Goal: Information Seeking & Learning: Learn about a topic

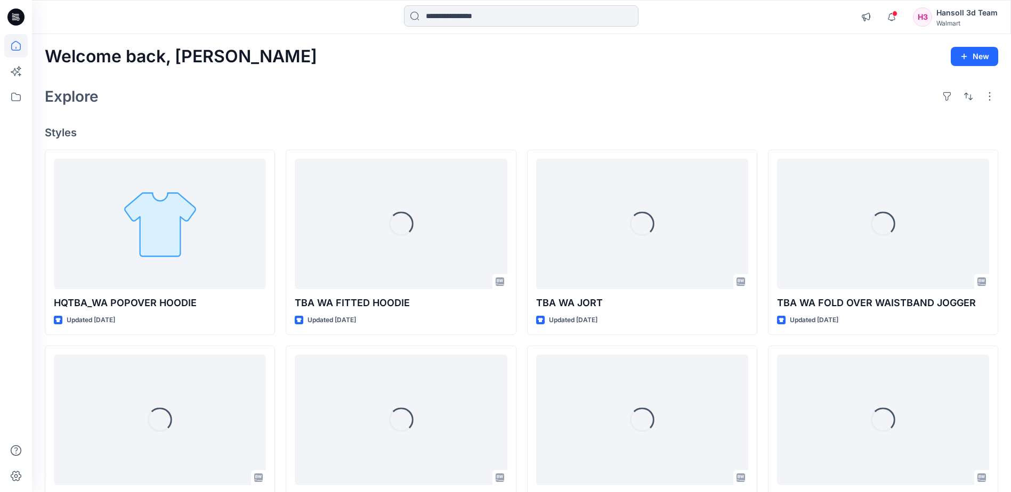
click at [451, 20] on input at bounding box center [521, 15] width 234 height 21
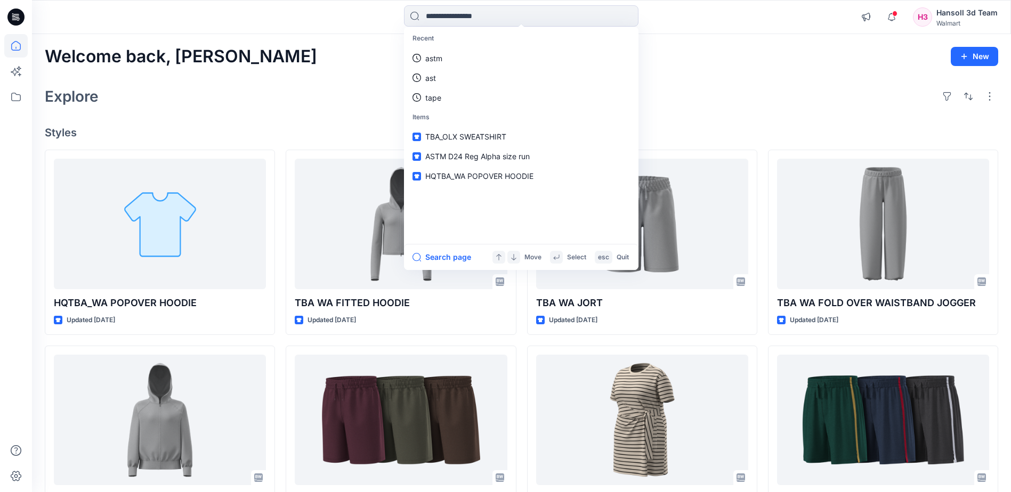
drag, startPoint x: 332, startPoint y: 92, endPoint x: 339, endPoint y: 96, distance: 7.9
click at [332, 92] on div "Explore" at bounding box center [521, 97] width 953 height 26
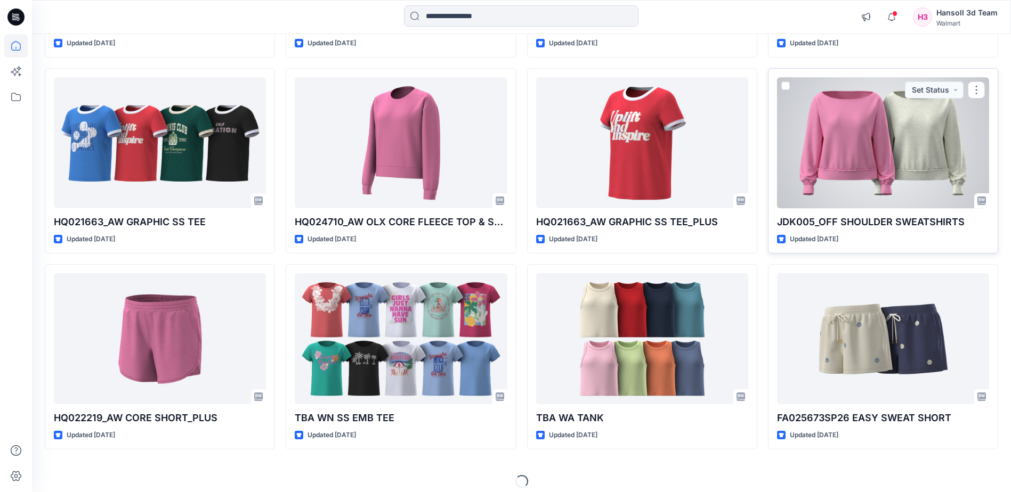
scroll to position [1462, 0]
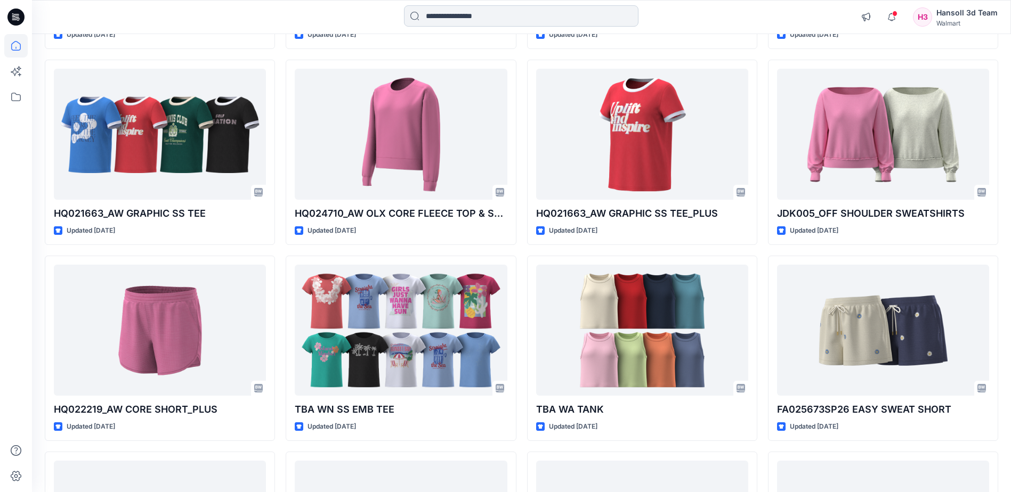
click at [482, 5] on input at bounding box center [521, 15] width 234 height 21
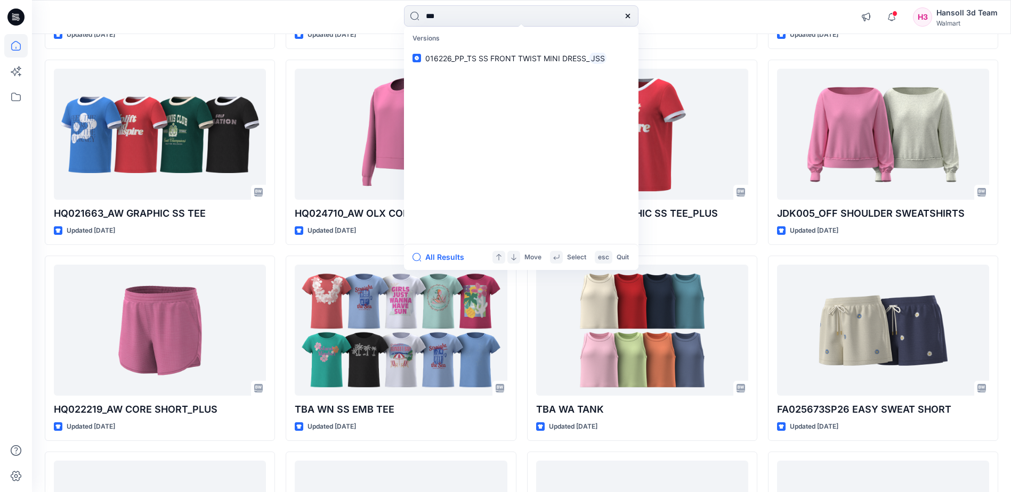
drag, startPoint x: 422, startPoint y: 19, endPoint x: 336, endPoint y: 23, distance: 85.9
click at [336, 23] on div "*** Versions 016226_PP_TS SS FRONT TWIST MINI DRESS_ JSS All Results Move Selec…" at bounding box center [521, 16] width 489 height 23
type input "****"
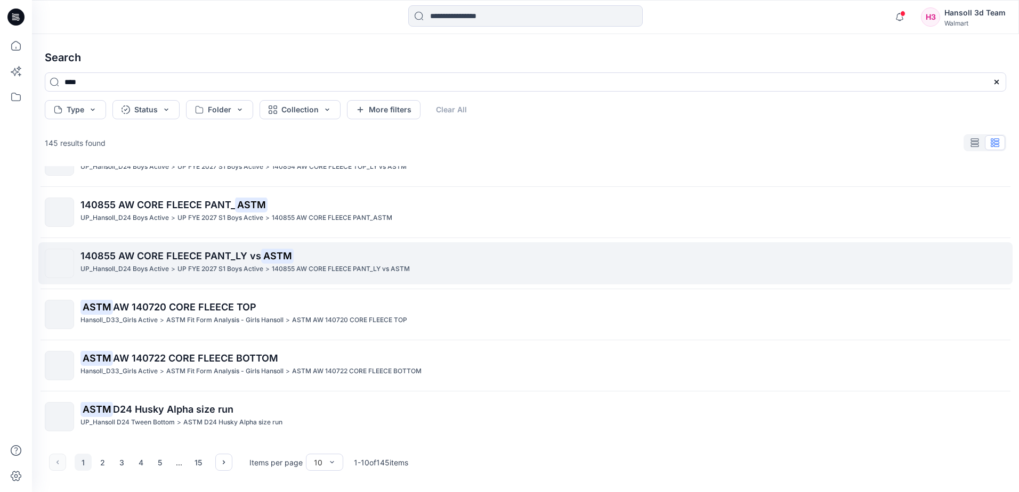
scroll to position [237, 0]
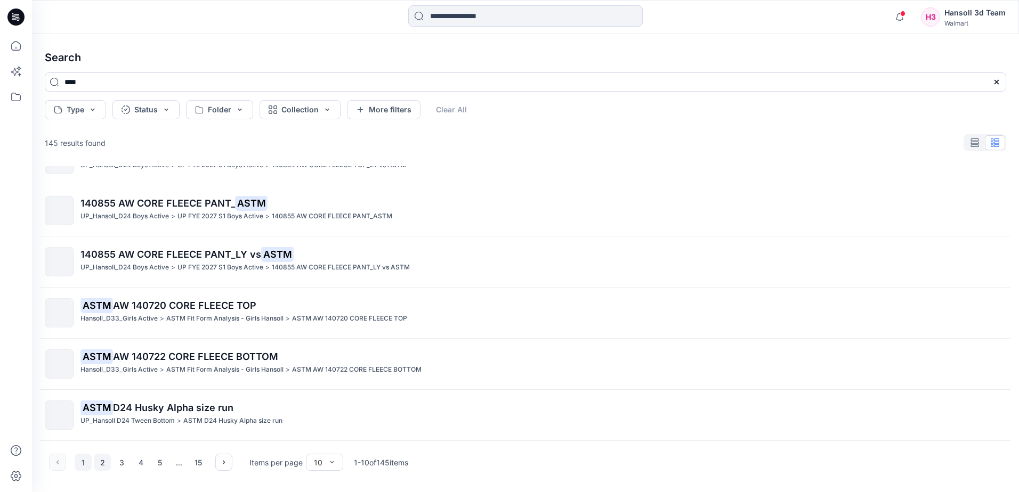
click at [103, 464] on button "2" at bounding box center [102, 462] width 17 height 17
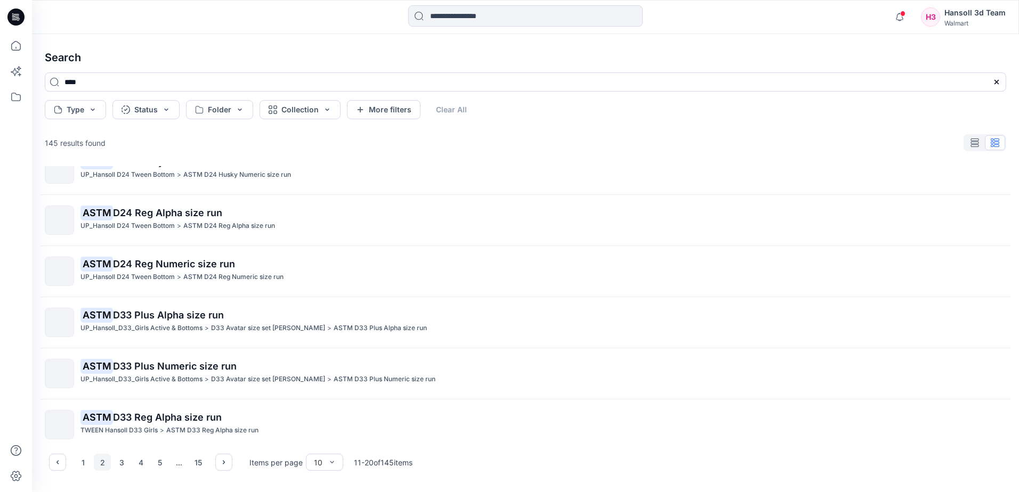
scroll to position [0, 0]
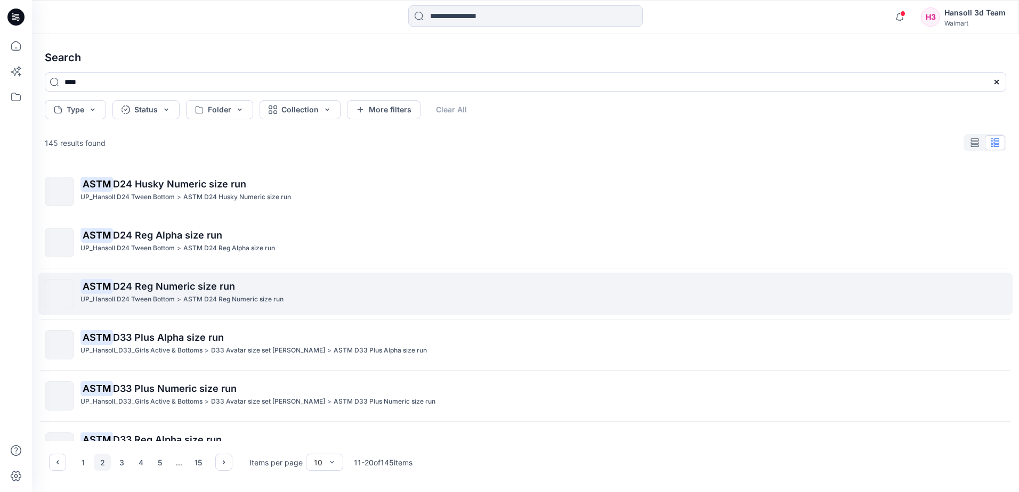
click at [152, 289] on span "D24 Reg Numeric size run" at bounding box center [174, 286] width 122 height 11
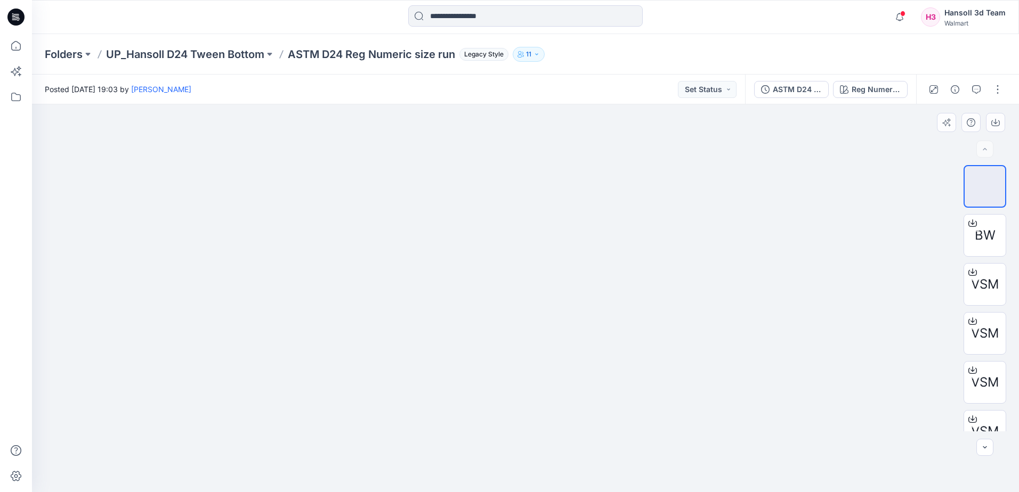
click at [557, 257] on img at bounding box center [525, 257] width 316 height 0
click at [624, 257] on img at bounding box center [525, 257] width 316 height 0
click at [977, 276] on div at bounding box center [972, 272] width 17 height 17
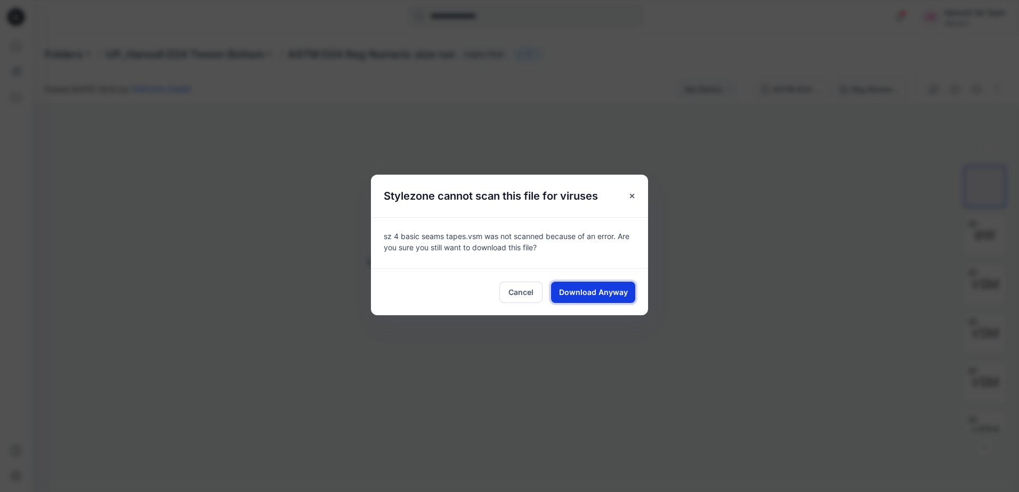
click at [590, 290] on span "Download Anyway" at bounding box center [593, 292] width 69 height 11
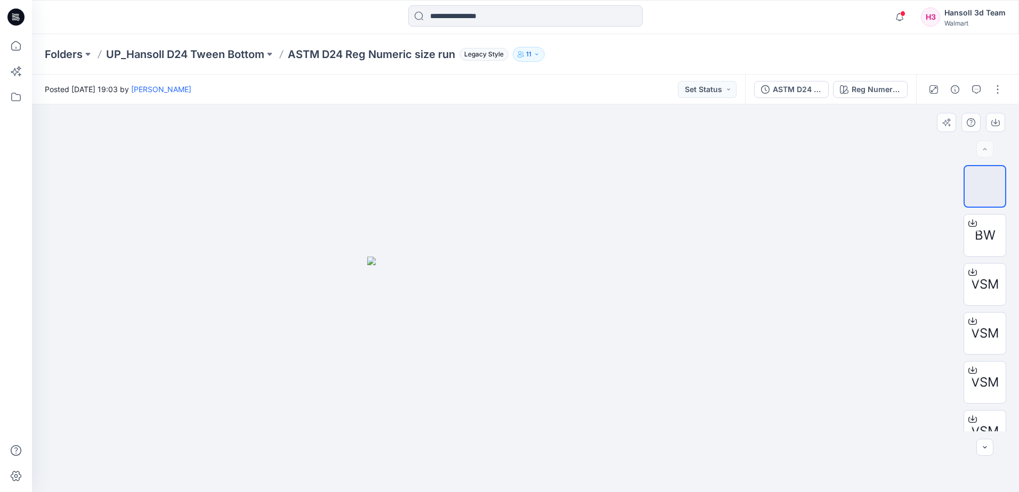
drag, startPoint x: 99, startPoint y: 348, endPoint x: 165, endPoint y: 362, distance: 67.5
click at [98, 348] on div at bounding box center [525, 298] width 987 height 388
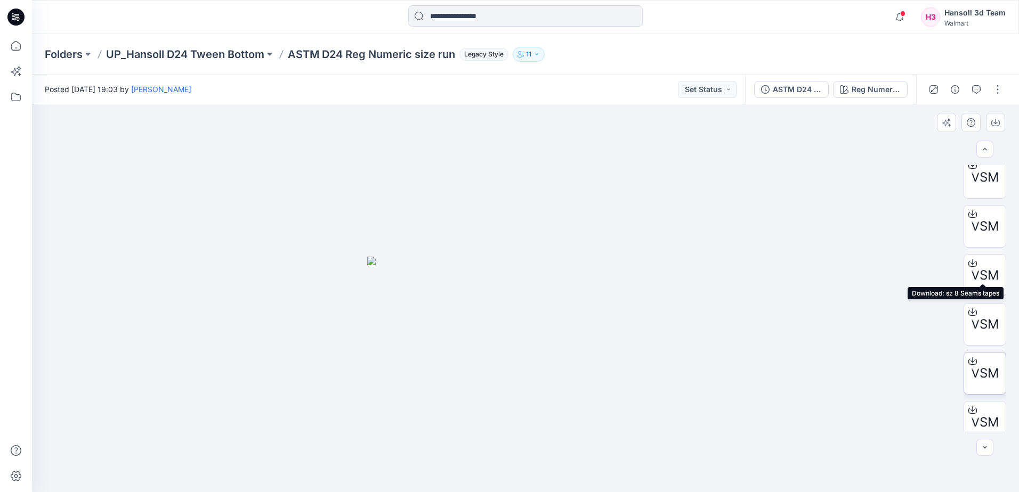
scroll to position [266, 0]
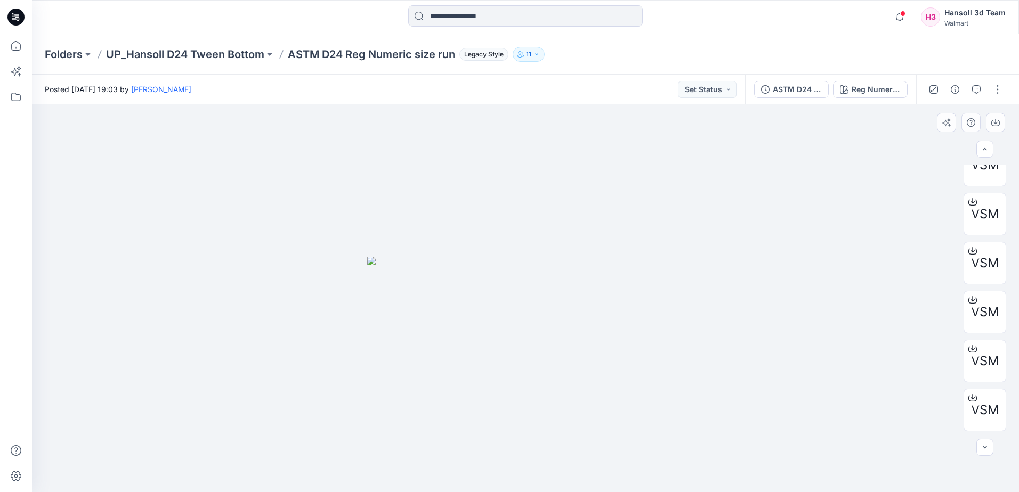
drag, startPoint x: 588, startPoint y: 287, endPoint x: 677, endPoint y: 291, distance: 88.6
click at [589, 287] on img at bounding box center [525, 375] width 316 height 236
click at [973, 300] on icon at bounding box center [972, 300] width 9 height 9
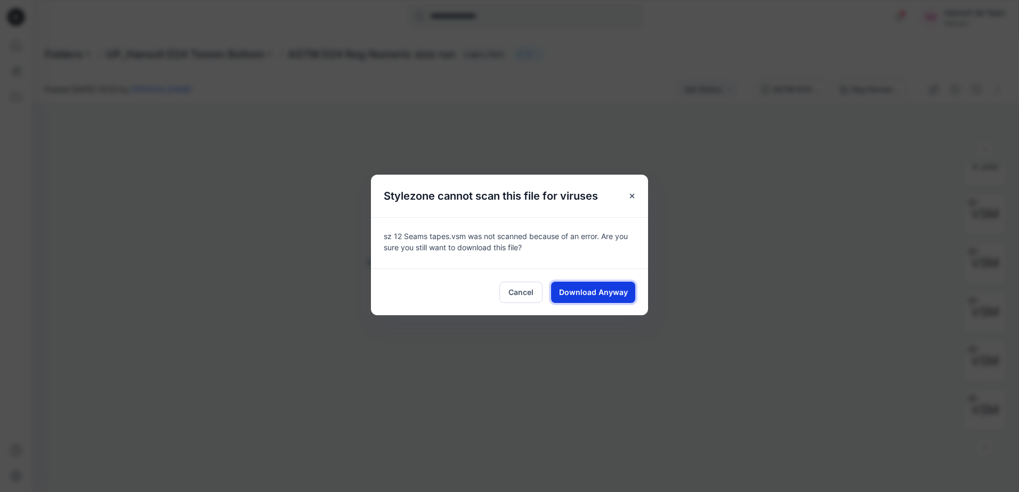
click at [590, 291] on span "Download Anyway" at bounding box center [593, 292] width 69 height 11
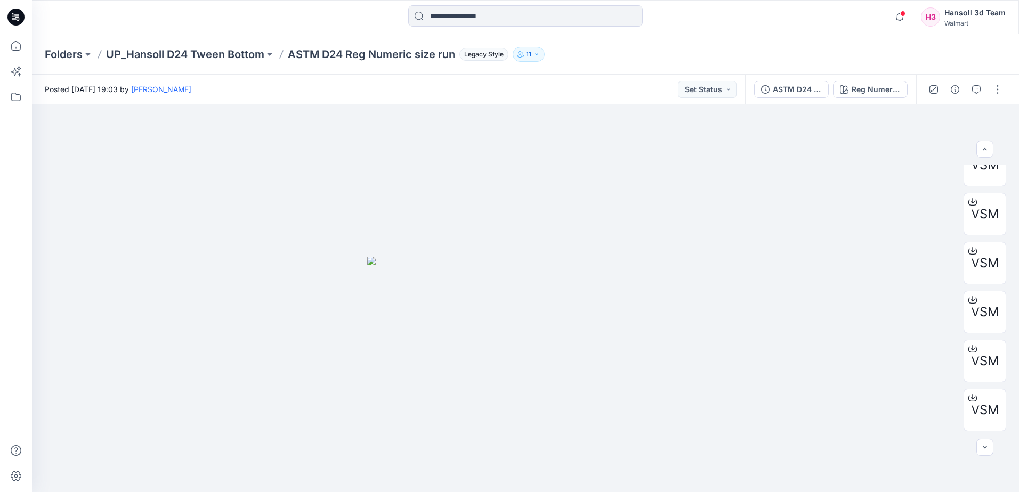
drag, startPoint x: 595, startPoint y: 85, endPoint x: 614, endPoint y: 92, distance: 19.7
click at [595, 87] on div "Posted Friday, April 25, 2025 19:03 by Angela Bohannan Set Status" at bounding box center [388, 89] width 713 height 29
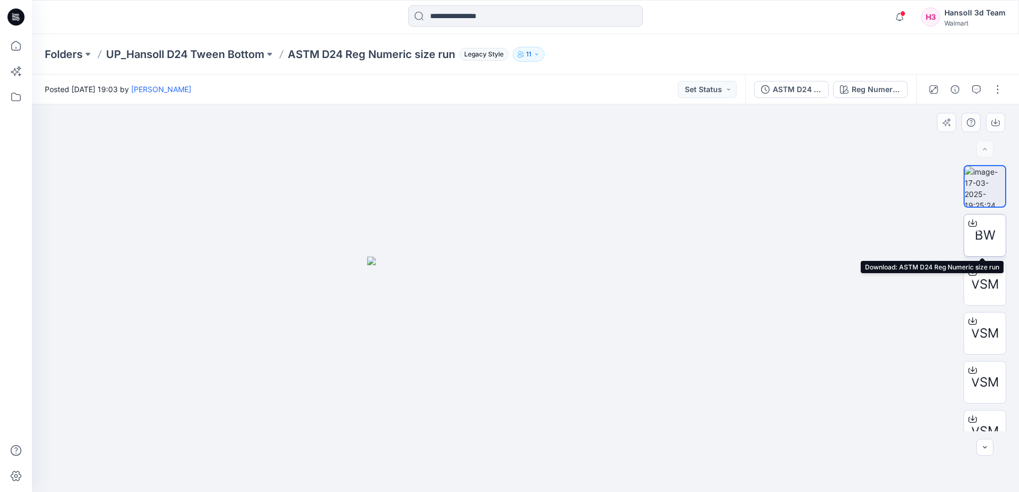
click at [971, 225] on icon at bounding box center [972, 223] width 9 height 9
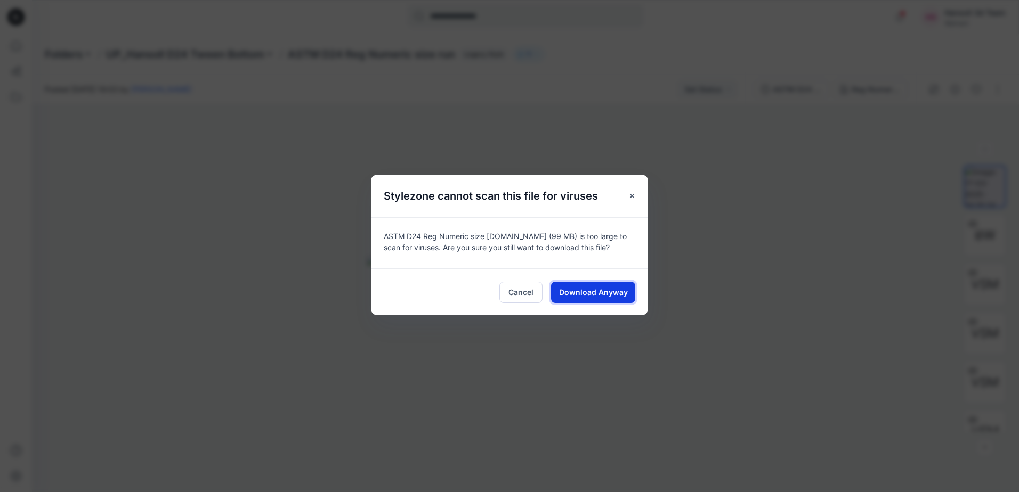
click at [586, 295] on span "Download Anyway" at bounding box center [593, 292] width 69 height 11
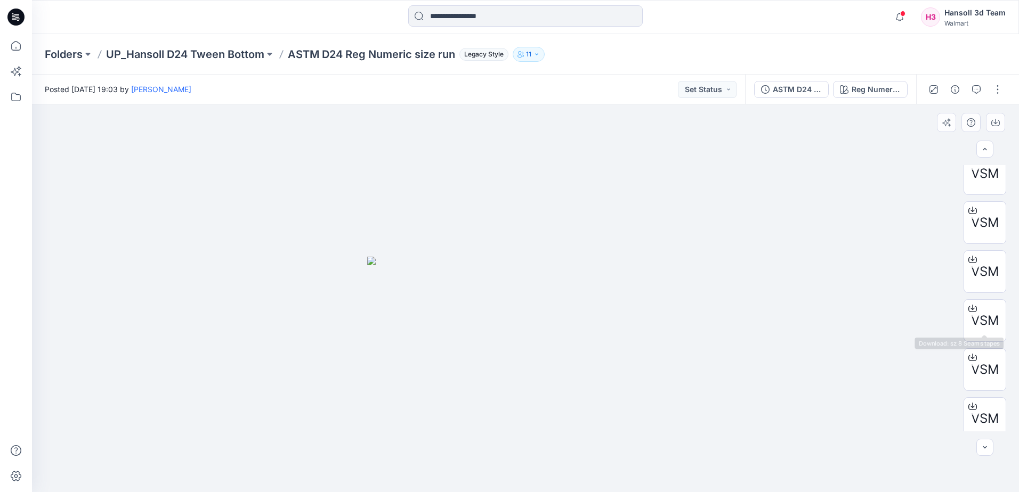
scroll to position [315, 0]
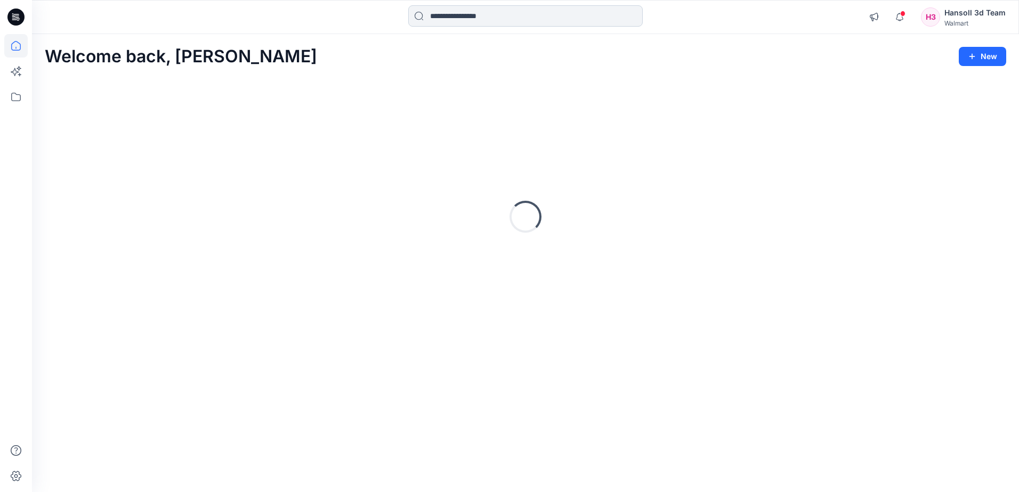
click at [482, 20] on input at bounding box center [525, 15] width 234 height 21
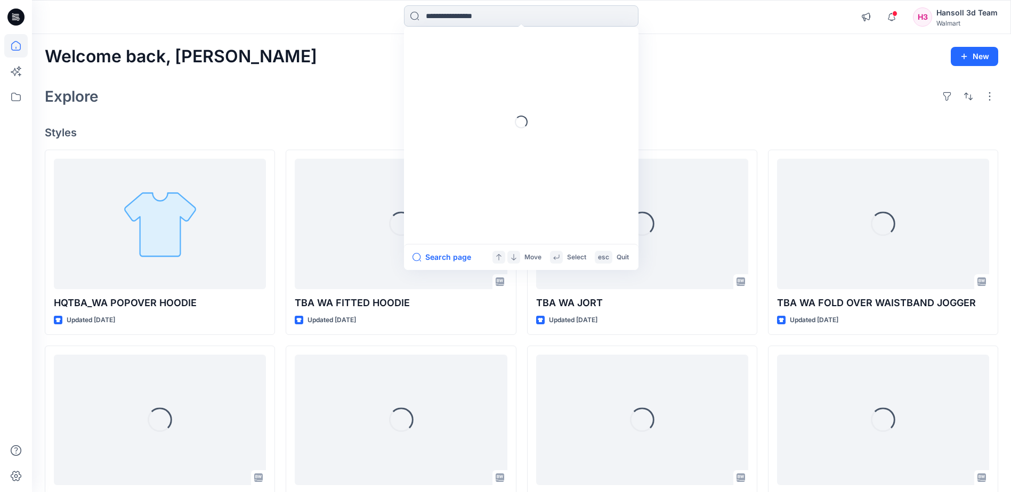
paste input "**********"
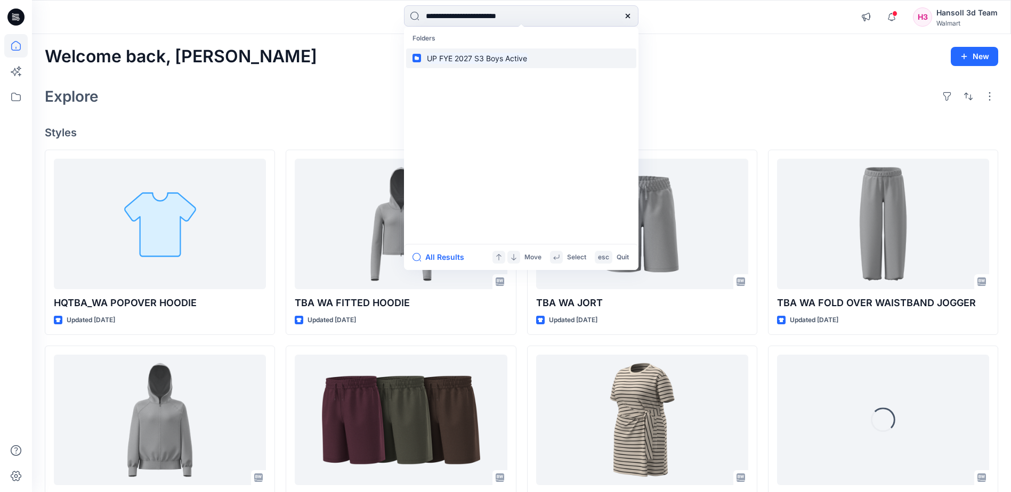
type input "**********"
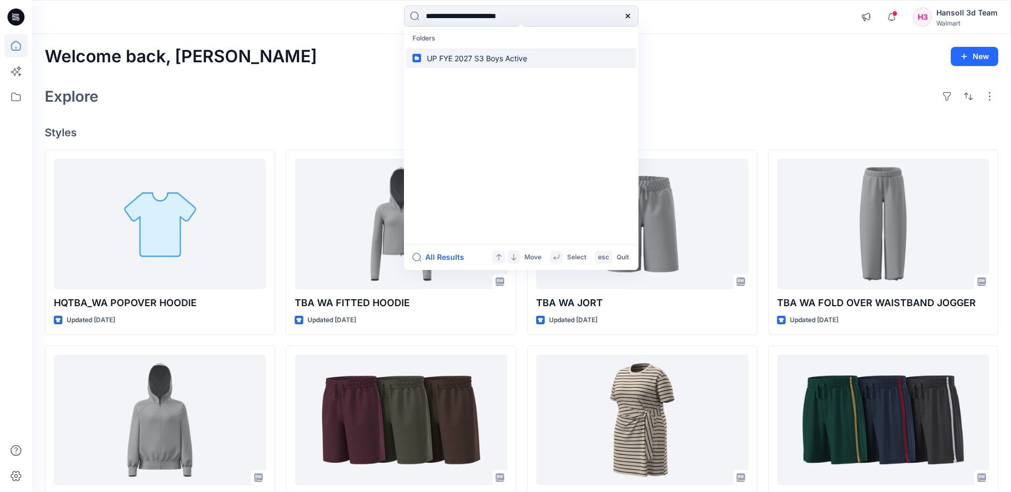
click at [470, 59] on mark "UP FYE 2027 S3 Boys Active" at bounding box center [476, 58] width 103 height 12
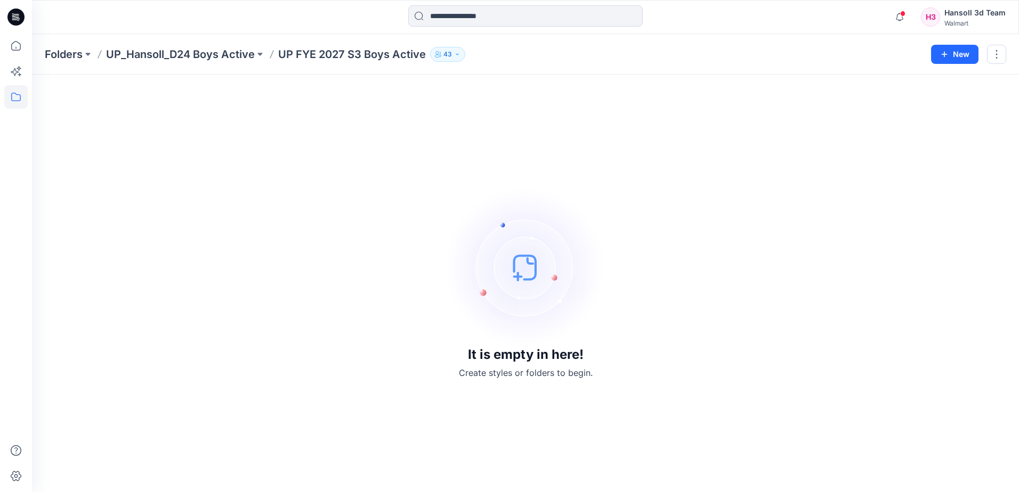
click at [446, 340] on img at bounding box center [525, 268] width 160 height 160
click at [432, 327] on div "It is empty in here! Create styles or folders to begin." at bounding box center [525, 283] width 961 height 392
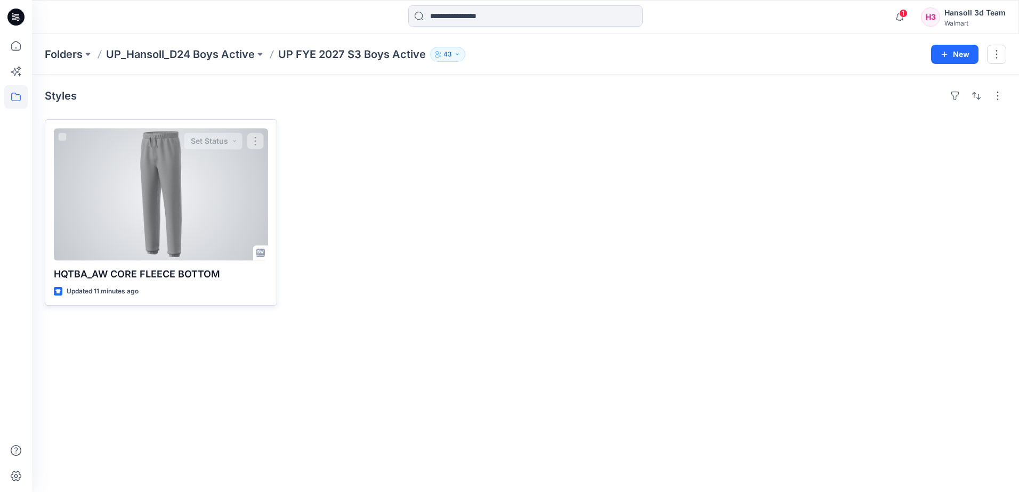
click at [134, 127] on div "HQTBA_AW CORE FLEECE BOTTOM Updated 11 minutes ago Set Status" at bounding box center [161, 212] width 232 height 186
drag, startPoint x: 162, startPoint y: 171, endPoint x: 149, endPoint y: 172, distance: 13.3
click at [161, 171] on div at bounding box center [161, 194] width 214 height 132
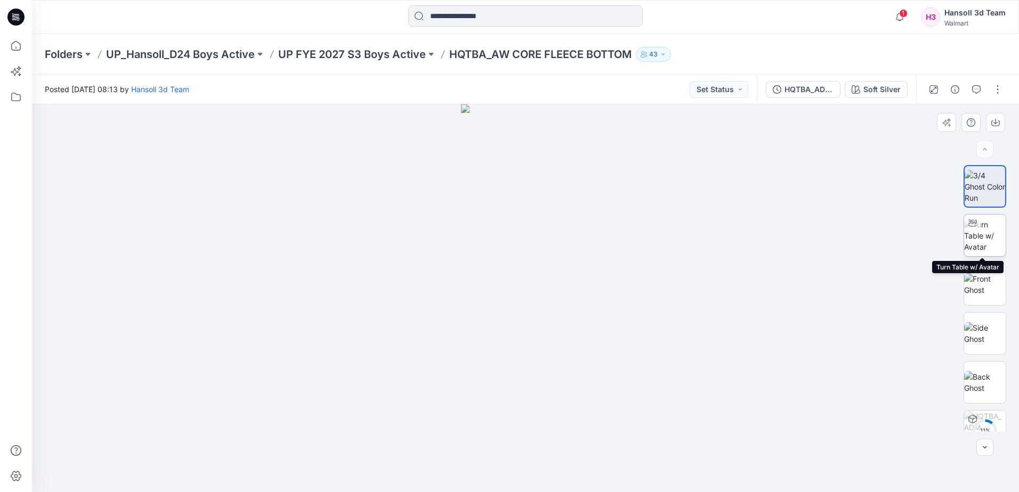
click at [988, 244] on img at bounding box center [985, 236] width 42 height 34
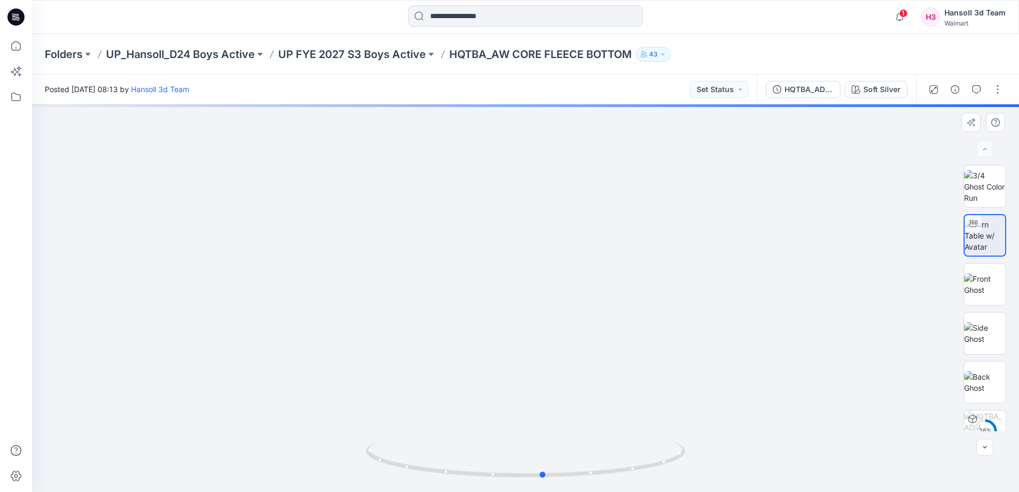
drag, startPoint x: 620, startPoint y: 463, endPoint x: 524, endPoint y: 372, distance: 132.3
click at [315, 464] on div at bounding box center [525, 298] width 987 height 388
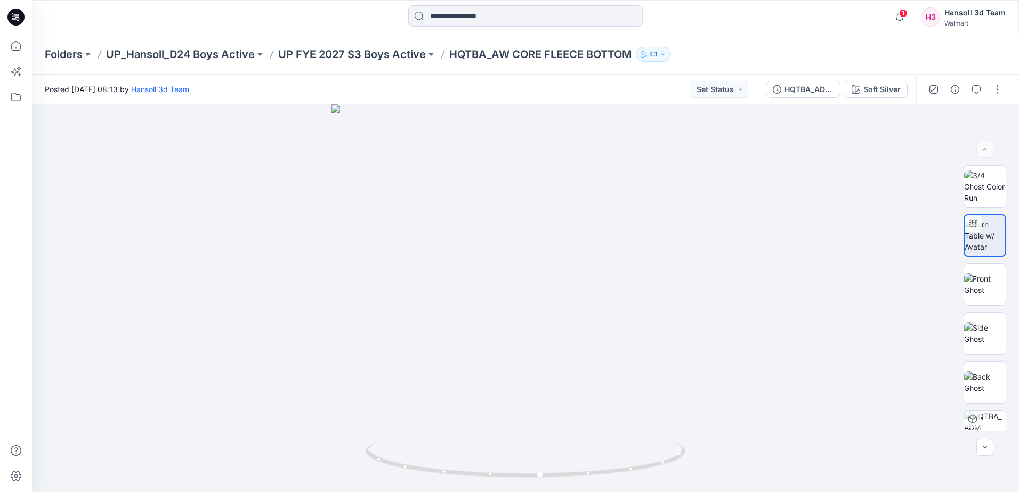
click at [447, 60] on div "Folders UP_Hansoll_D24 Boys Active UP FYE 2027 S3 Boys Active HQTBA_AW CORE FLE…" at bounding box center [484, 54] width 878 height 15
click at [464, 52] on p "HQTBA_AW CORE FLEECE BOTTOM" at bounding box center [540, 54] width 182 height 15
click at [393, 58] on p "UP FYE 2027 S3 Boys Active" at bounding box center [352, 54] width 148 height 15
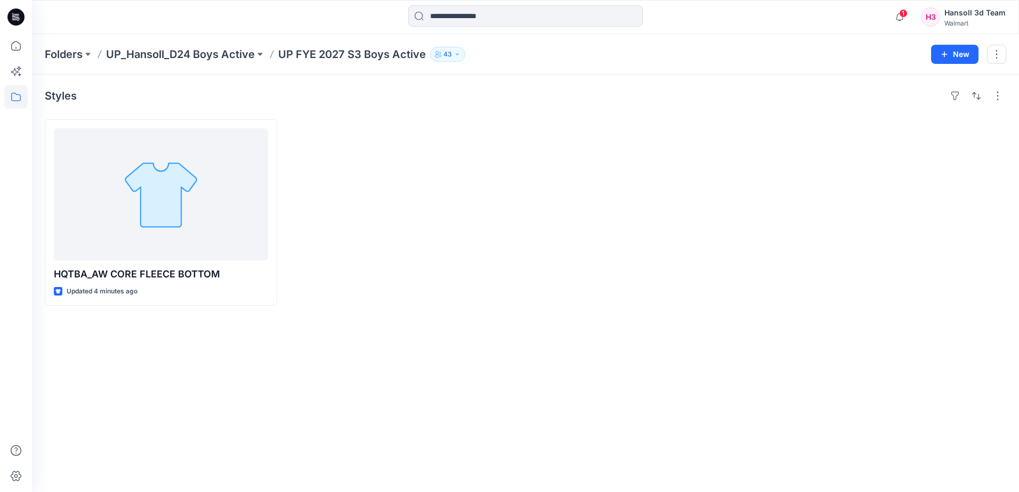
click at [490, 165] on div at bounding box center [404, 212] width 232 height 186
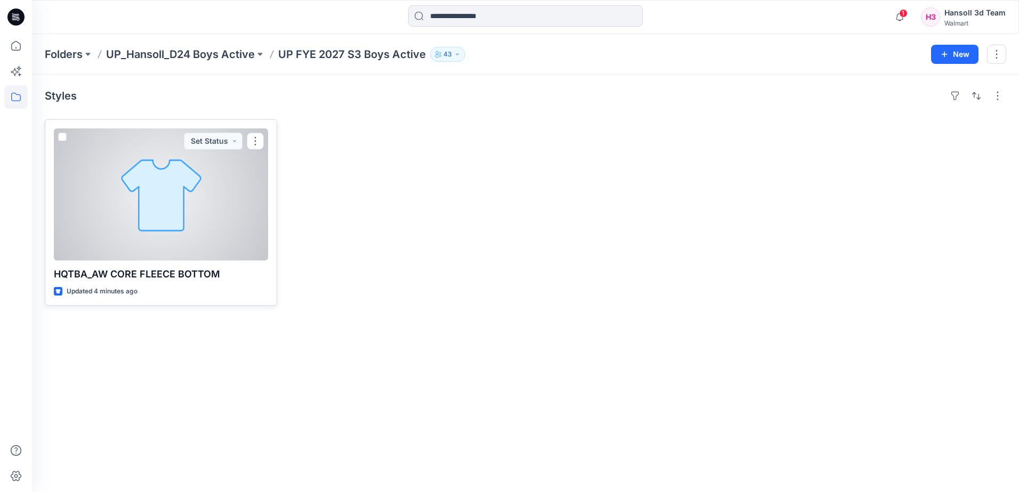
click at [167, 221] on div at bounding box center [161, 194] width 214 height 132
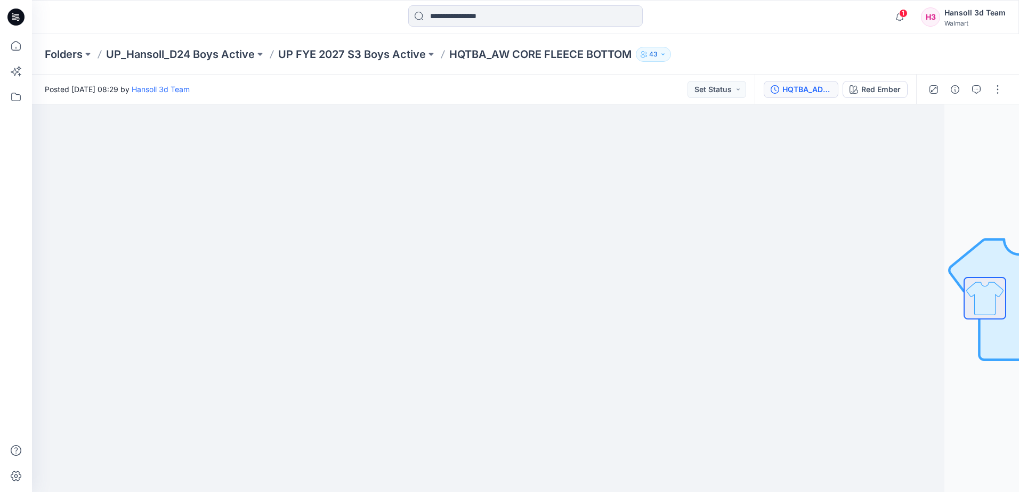
click at [818, 83] on div "HQTBA_ADM FC_AW CORE FLEECE BOTTOM Red Ember" at bounding box center [834, 90] width 161 height 30
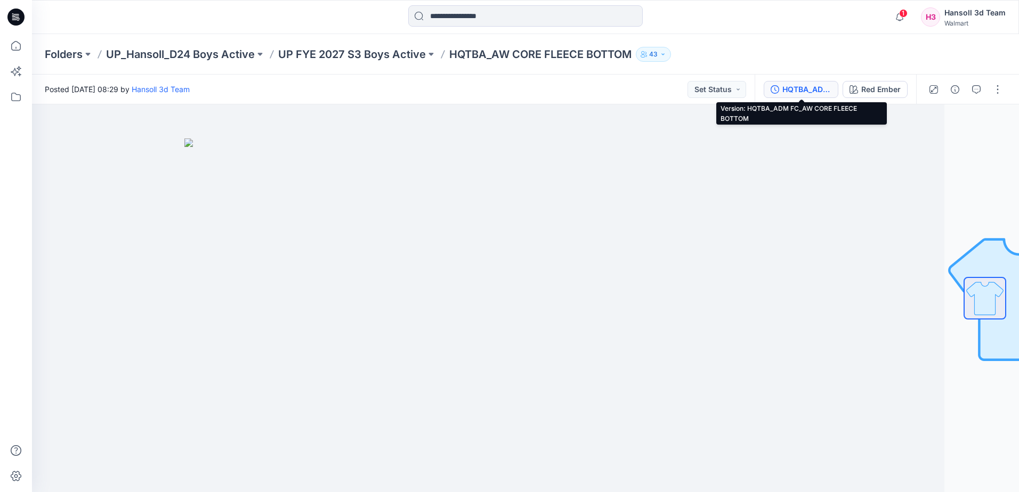
click at [807, 93] on div "HQTBA_ADM FC_AW CORE FLEECE BOTTOM" at bounding box center [806, 90] width 49 height 12
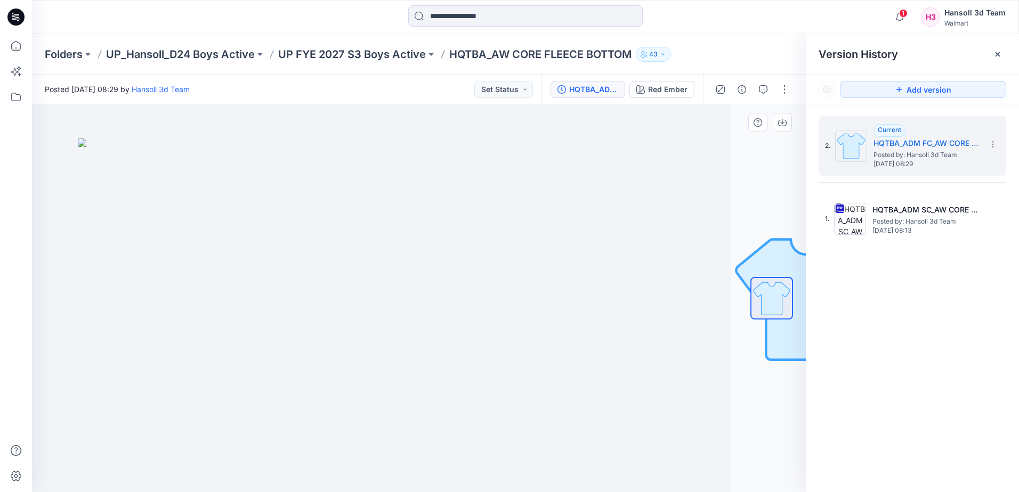
click at [692, 232] on div at bounding box center [344, 298] width 774 height 388
click at [354, 93] on div "Posted [DATE] 08:29 by Hansoll 3d Team Set Status" at bounding box center [286, 89] width 509 height 29
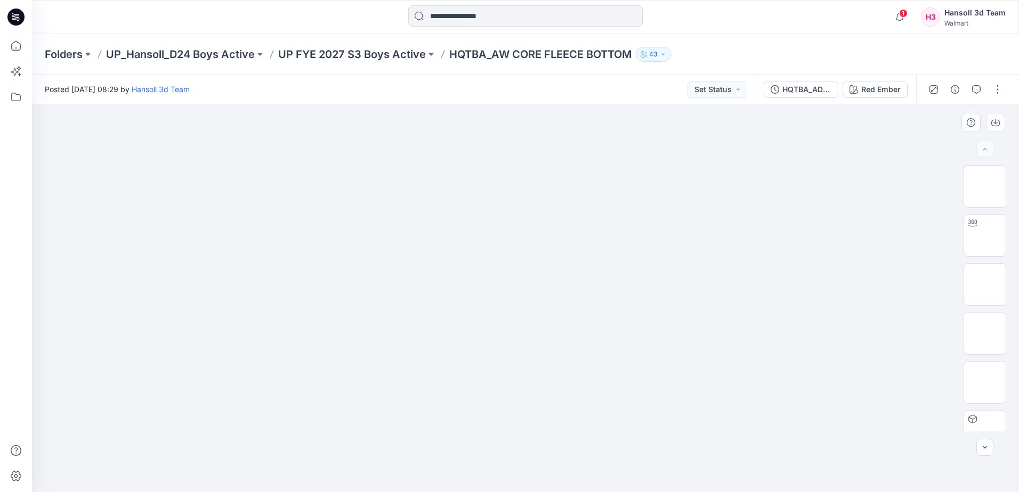
click at [360, 139] on img at bounding box center [525, 139] width 533 height 0
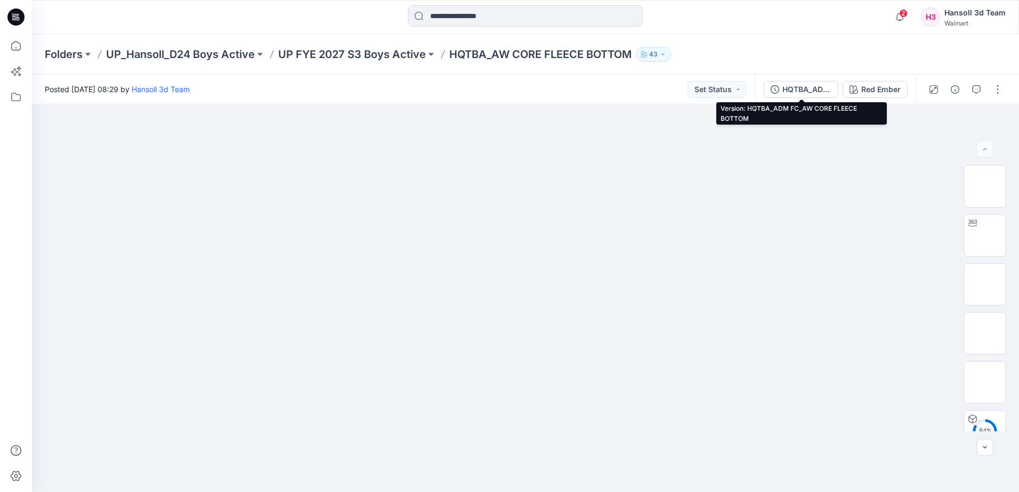
drag, startPoint x: 794, startPoint y: 87, endPoint x: 815, endPoint y: 131, distance: 48.4
click at [796, 87] on div "HQTBA_ADM FC_AW CORE FLEECE BOTTOM" at bounding box center [806, 90] width 49 height 12
